Goal: Task Accomplishment & Management: Use online tool/utility

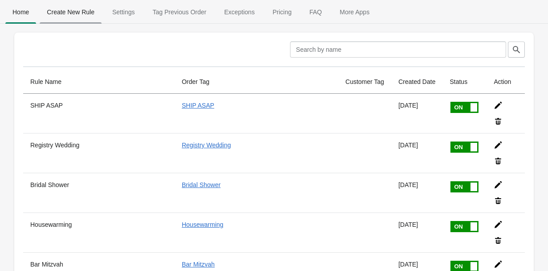
click at [81, 9] on span "Create New Rule" at bounding box center [71, 12] width 62 height 16
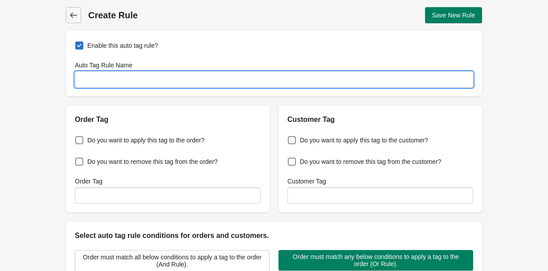
click at [96, 74] on input "Auto Tag Rule Name" at bounding box center [274, 79] width 399 height 16
click at [158, 83] on input "Event" at bounding box center [274, 79] width 399 height 16
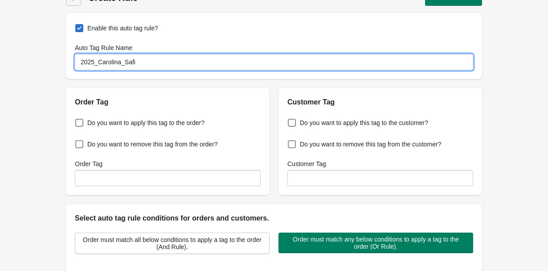
scroll to position [23, 0]
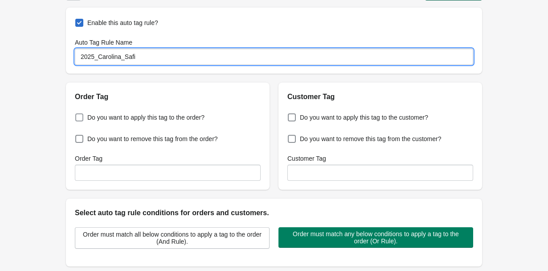
type input "2025_Carolina_Safi"
click at [160, 122] on label "Do you want to apply this tag to the order?" at bounding box center [140, 117] width 130 height 12
click at [78, 115] on input "Do you want to apply this tag to the order?" at bounding box center [77, 115] width 0 height 0
checkbox input "true"
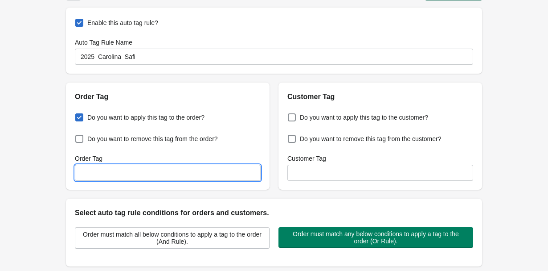
click at [158, 166] on input "Order Tag" at bounding box center [168, 172] width 186 height 16
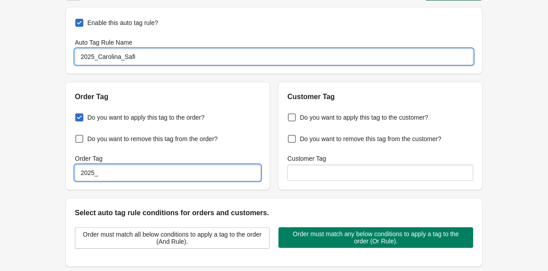
click at [128, 59] on input "2025_Carolina_Safi" at bounding box center [274, 57] width 399 height 16
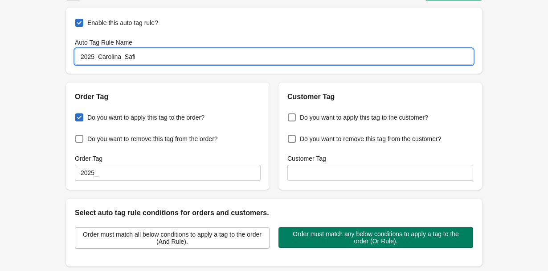
click at [128, 59] on input "2025_Carolina_Safi" at bounding box center [274, 57] width 399 height 16
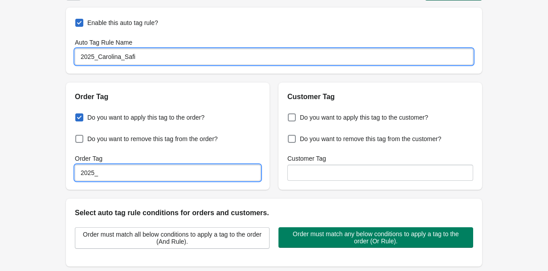
click at [94, 174] on input "2025_" at bounding box center [168, 172] width 186 height 16
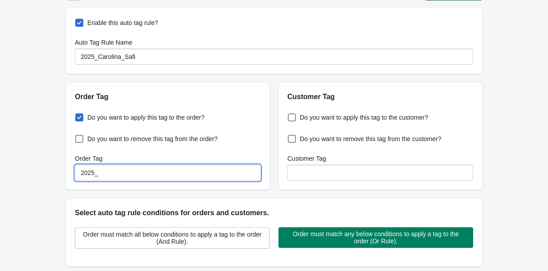
click at [94, 174] on input "2025_" at bounding box center [168, 172] width 186 height 16
paste input "Carolina_Safi"
type input "2025_Carolina_Safi"
click at [200, 200] on div "Select auto tag rule conditions for orders and customers." at bounding box center [274, 208] width 416 height 20
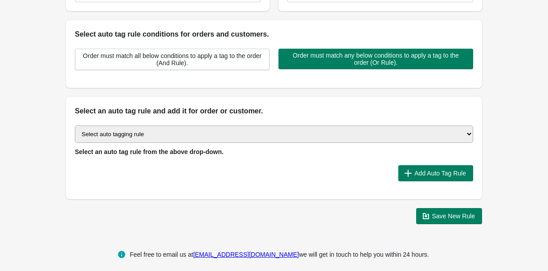
scroll to position [208, 0]
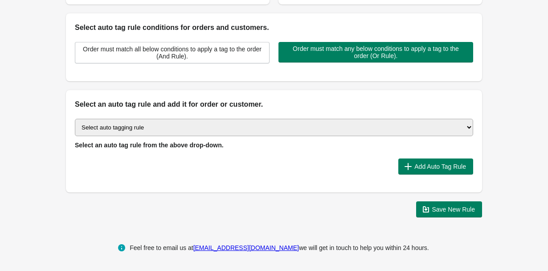
click at [174, 131] on select "Select auto tagging rule Tag by order amount Tag based on the order count (Volu…" at bounding box center [274, 127] width 399 height 17
select select "1"
click at [75, 119] on select "Select auto tagging rule Tag by order amount Tag based on the order count (Volu…" at bounding box center [274, 127] width 399 height 17
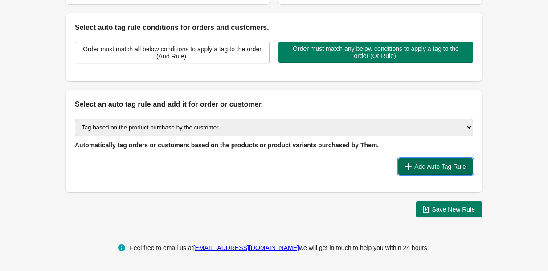
click at [444, 163] on span "Add Auto Tag Rule" at bounding box center [441, 166] width 52 height 7
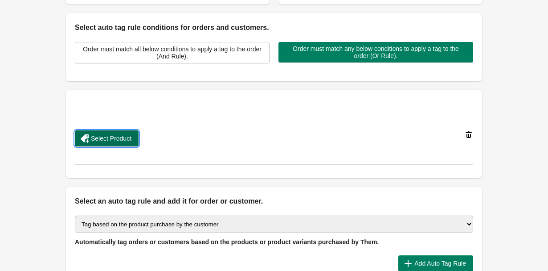
click at [130, 140] on span "Select Product" at bounding box center [111, 138] width 41 height 7
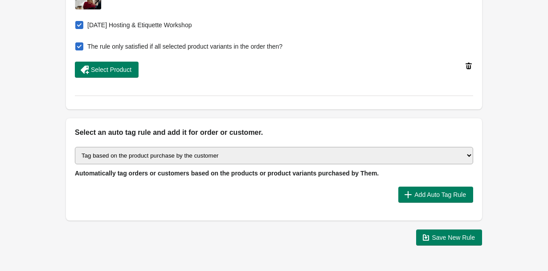
scroll to position [374, 0]
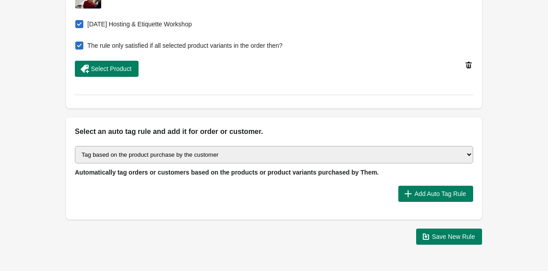
click at [82, 44] on span at bounding box center [79, 45] width 8 height 8
click at [78, 43] on input "The rule only satisfied if all selected product variants in the order then?" at bounding box center [77, 43] width 0 height 0
click at [80, 48] on span at bounding box center [79, 45] width 8 height 8
click at [78, 43] on input "The rule only satisfied if all selected product variants in the order then?" at bounding box center [77, 43] width 0 height 0
click at [80, 48] on span at bounding box center [79, 45] width 8 height 8
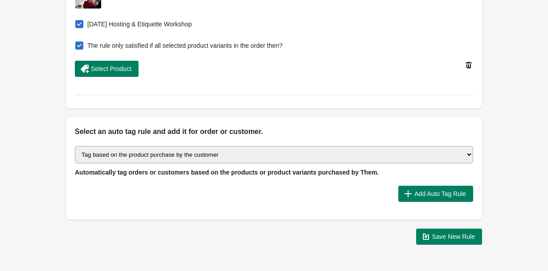
click at [78, 43] on input "The rule only satisfied if all selected product variants in the order then?" at bounding box center [77, 43] width 0 height 0
checkbox input "false"
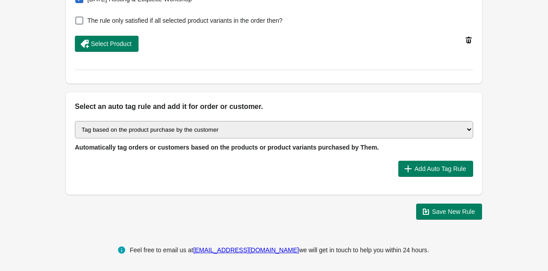
scroll to position [401, 0]
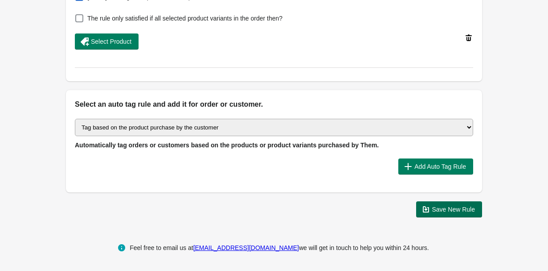
click at [448, 211] on span "Save New Rule" at bounding box center [453, 208] width 43 height 7
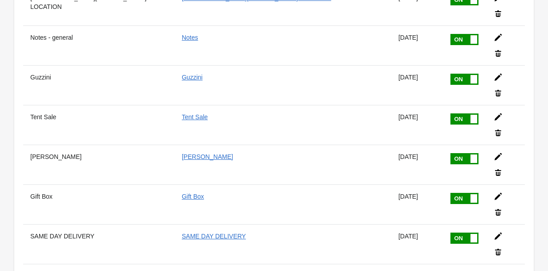
scroll to position [386, 0]
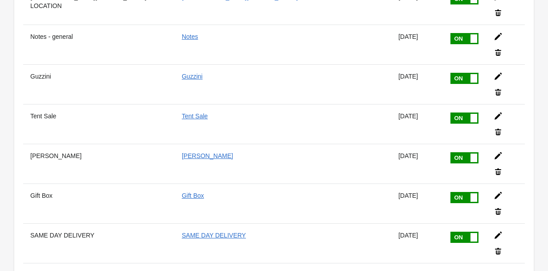
drag, startPoint x: 93, startPoint y: 190, endPoint x: 28, endPoint y: 190, distance: 64.6
copy th "2025_Carolina_Safi"
